Goal: Navigation & Orientation: Find specific page/section

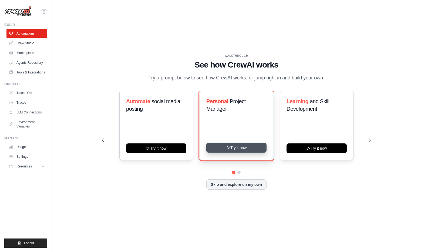
click at [233, 152] on button "Try it now" at bounding box center [236, 148] width 60 height 10
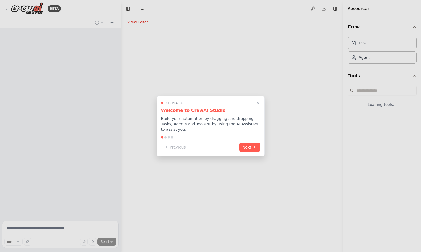
select select "****"
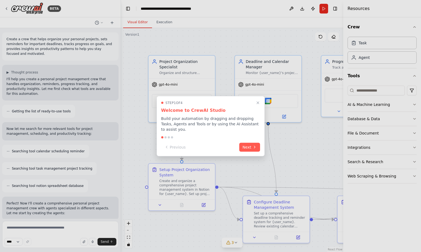
scroll to position [442, 0]
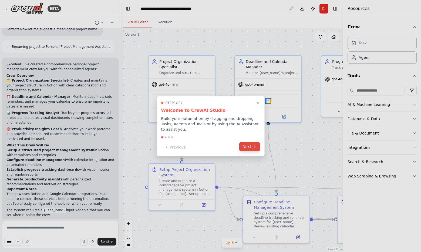
click at [247, 144] on button "Next" at bounding box center [249, 146] width 21 height 9
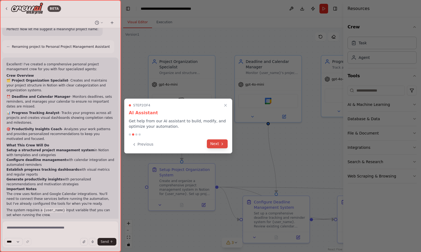
click at [221, 145] on icon at bounding box center [222, 144] width 4 height 4
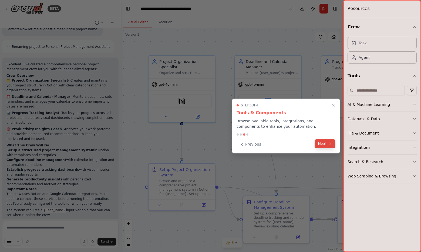
click at [329, 145] on icon at bounding box center [330, 144] width 4 height 4
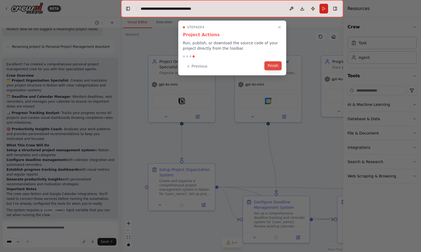
click at [271, 67] on button "Finish" at bounding box center [272, 65] width 17 height 9
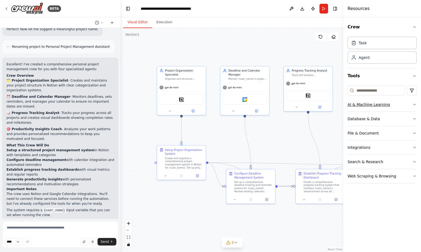
click at [412, 105] on button "AI & Machine Learning" at bounding box center [382, 105] width 69 height 14
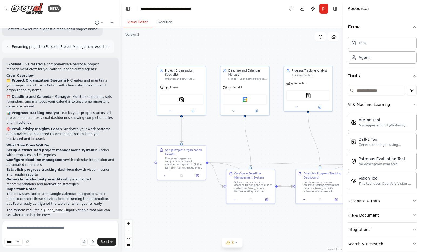
click at [412, 105] on button "AI & Machine Learning" at bounding box center [382, 105] width 69 height 14
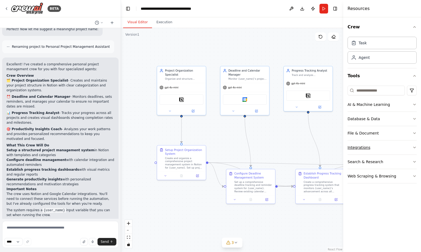
click at [413, 149] on icon "button" at bounding box center [414, 147] width 4 height 4
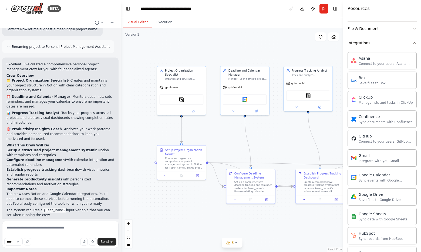
scroll to position [95, 0]
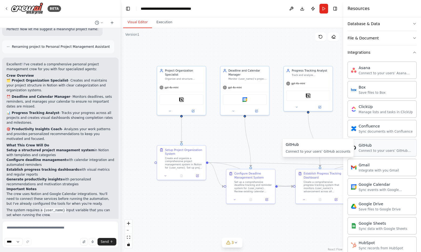
click at [378, 147] on div "GitHub" at bounding box center [386, 145] width 55 height 5
click at [366, 147] on div "GitHub" at bounding box center [386, 145] width 55 height 5
click at [166, 23] on button "Execution" at bounding box center [164, 22] width 25 height 11
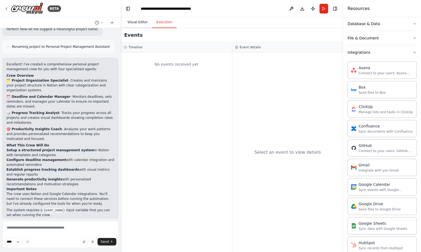
click at [130, 21] on button "Visual Editor" at bounding box center [137, 22] width 29 height 11
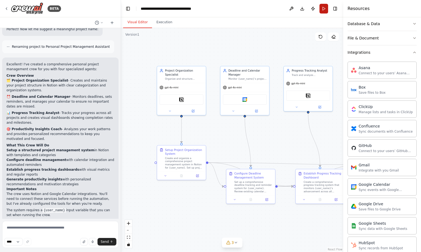
click at [323, 9] on button "Run" at bounding box center [324, 9] width 9 height 10
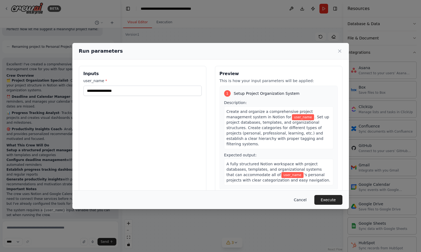
click at [304, 200] on button "Cancel" at bounding box center [300, 200] width 21 height 10
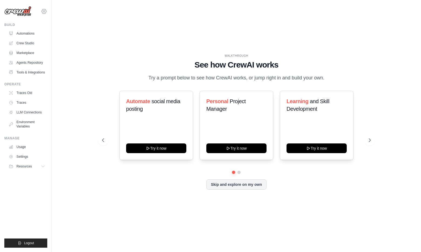
click at [42, 12] on icon at bounding box center [44, 11] width 5 height 5
click at [60, 36] on link "Settings" at bounding box center [67, 33] width 51 height 11
click at [20, 128] on link "Environment Variables" at bounding box center [27, 124] width 41 height 13
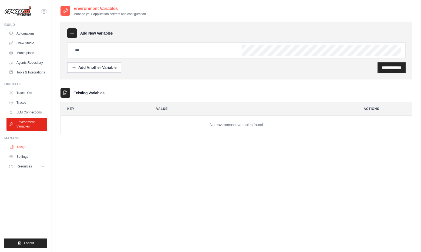
click at [24, 151] on link "Usage" at bounding box center [27, 147] width 41 height 9
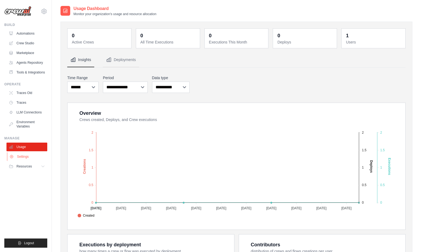
click at [21, 161] on link "Settings" at bounding box center [27, 156] width 41 height 9
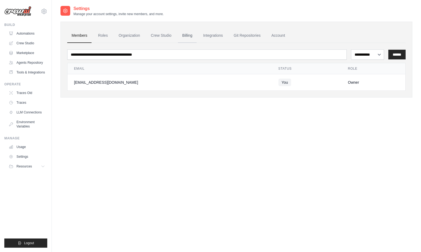
click at [189, 34] on link "Billing" at bounding box center [187, 35] width 19 height 15
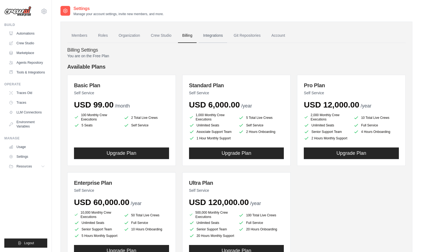
click at [222, 37] on link "Integrations" at bounding box center [213, 35] width 28 height 15
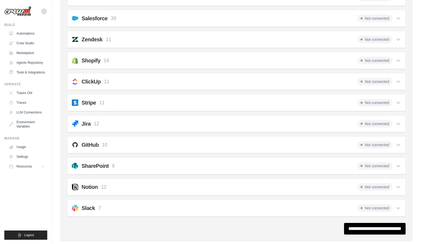
scroll to position [372, 0]
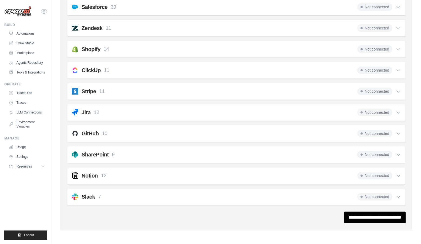
click at [398, 134] on icon at bounding box center [398, 133] width 5 height 5
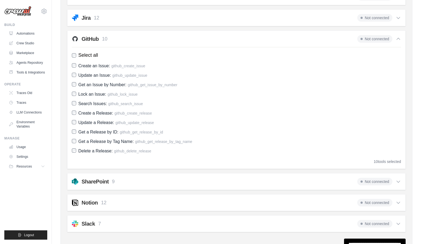
scroll to position [493, 0]
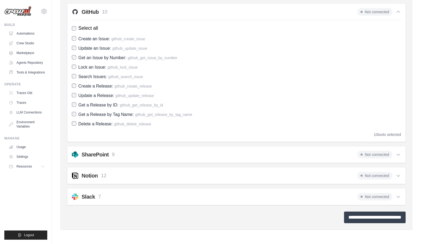
click at [368, 220] on input "**********" at bounding box center [375, 217] width 62 height 12
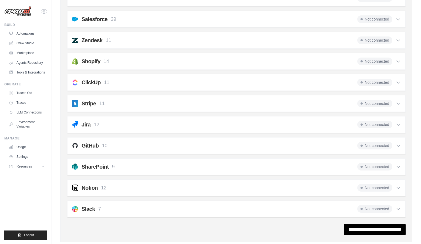
scroll to position [390, 0]
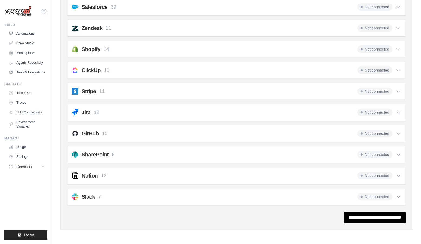
click at [160, 135] on div "GitHub 10 Not connected" at bounding box center [236, 134] width 329 height 8
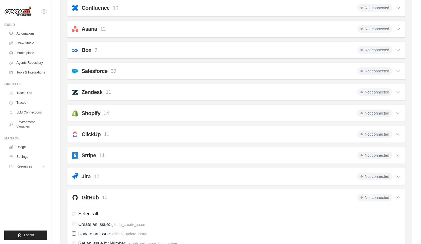
scroll to position [325, 0]
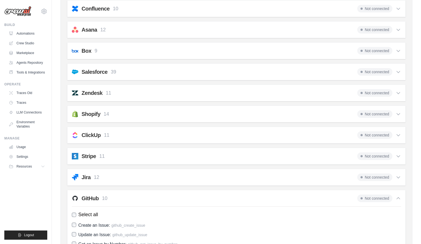
click at [214, 195] on div "GitHub 10 Not connected" at bounding box center [236, 198] width 329 height 8
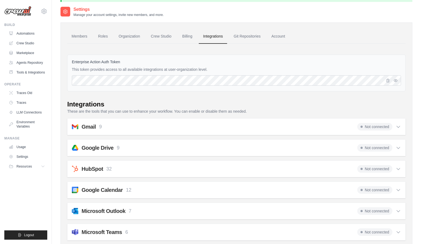
scroll to position [0, 0]
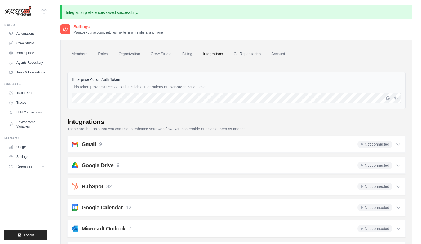
click at [256, 53] on link "Git Repositories" at bounding box center [247, 54] width 36 height 15
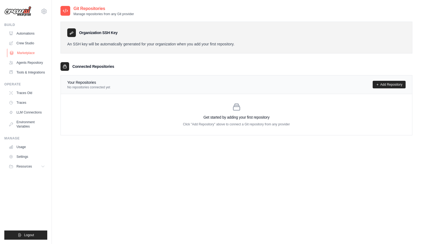
click at [27, 53] on link "Marketplace" at bounding box center [27, 53] width 41 height 9
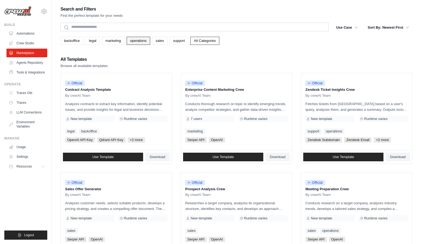
click at [145, 42] on link "operations" at bounding box center [138, 41] width 23 height 8
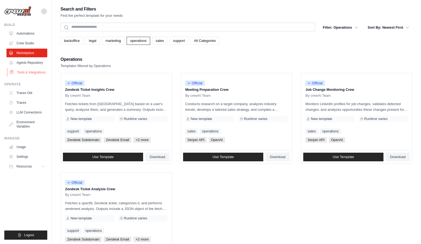
click at [22, 72] on link "Tools & Integrations" at bounding box center [27, 72] width 41 height 9
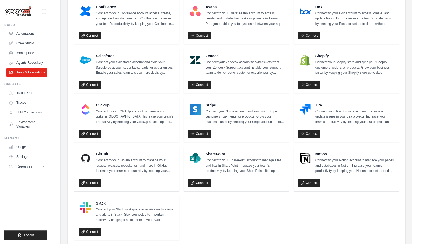
scroll to position [261, 0]
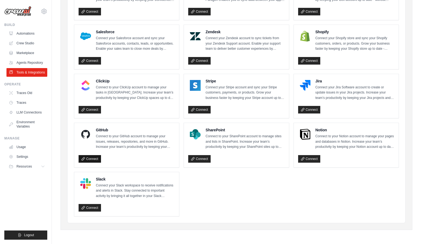
click at [89, 163] on link "Connect" at bounding box center [90, 159] width 22 height 8
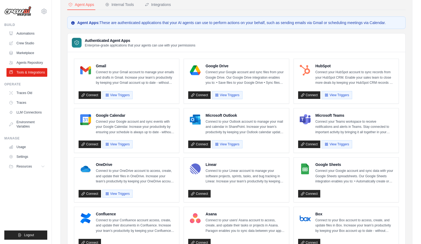
scroll to position [0, 0]
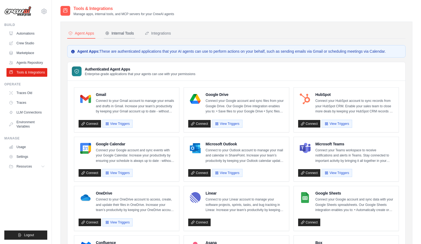
click at [131, 34] on div "Internal Tools" at bounding box center [119, 33] width 29 height 5
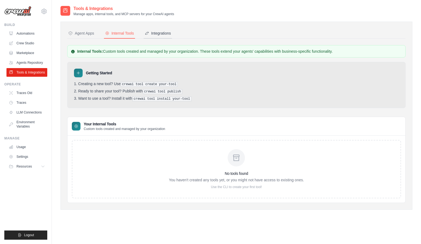
click at [164, 34] on div "Integrations" at bounding box center [158, 33] width 26 height 5
